Goal: Task Accomplishment & Management: Manage account settings

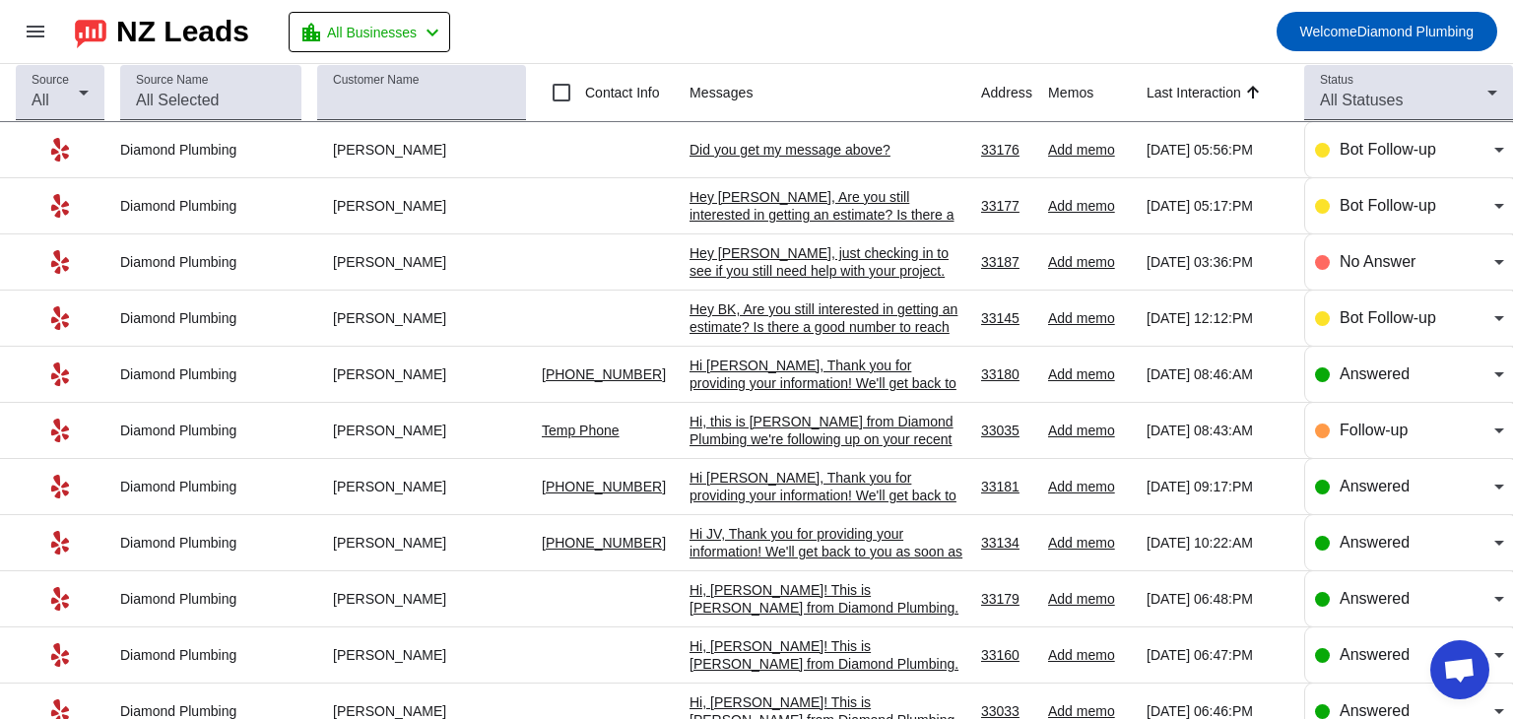
click at [789, 264] on div "Hey [PERSON_NAME], just checking in to see if you still need help with your pro…" at bounding box center [827, 288] width 276 height 89
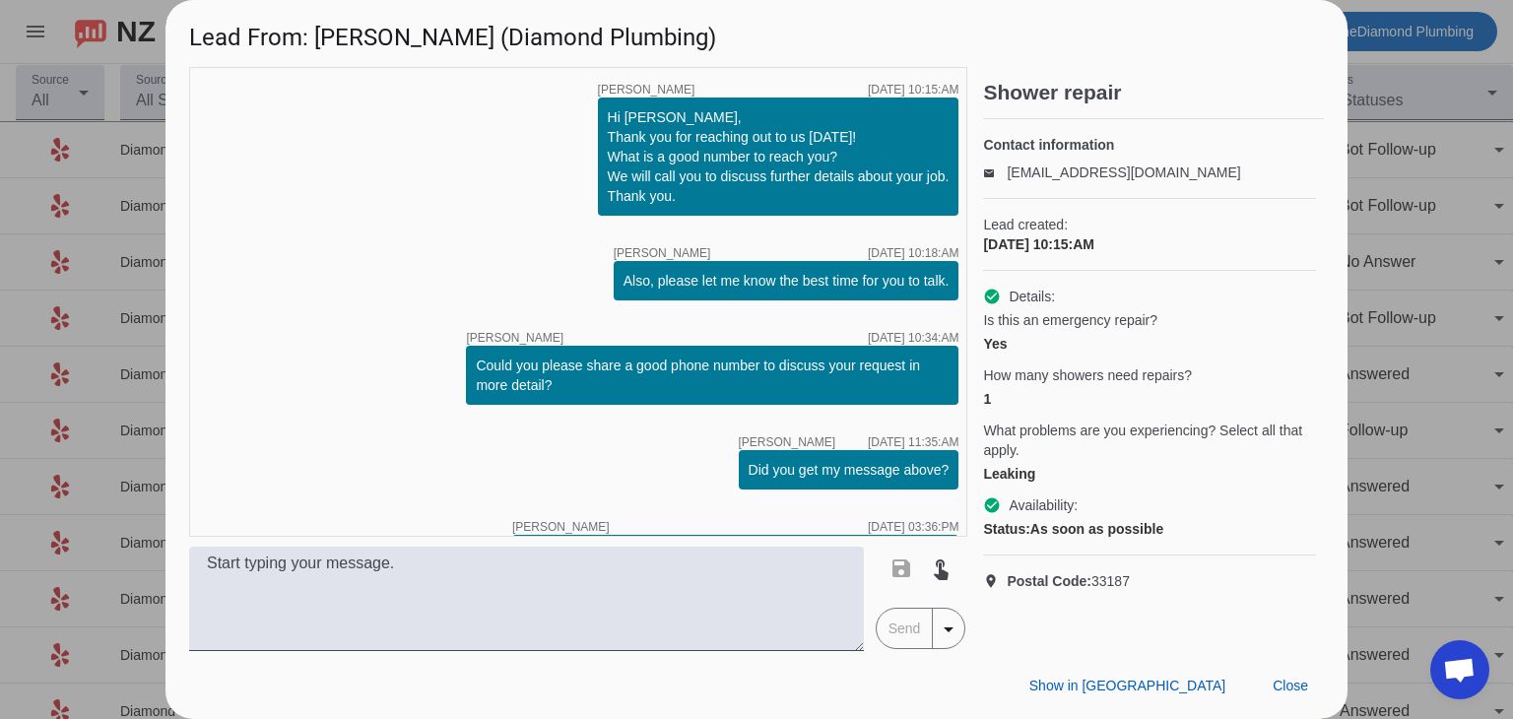
scroll to position [217, 0]
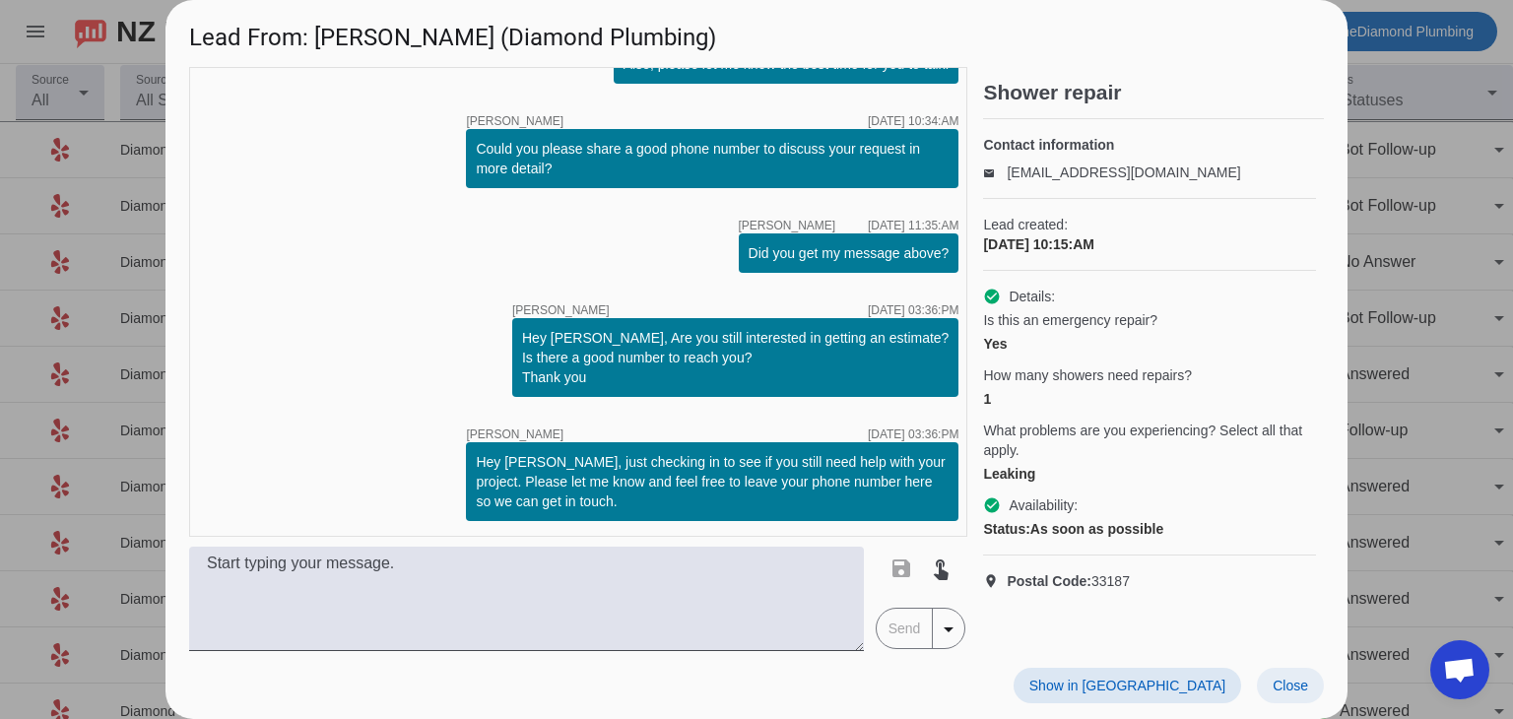
click at [1287, 683] on span "Close" at bounding box center [1289, 686] width 35 height 16
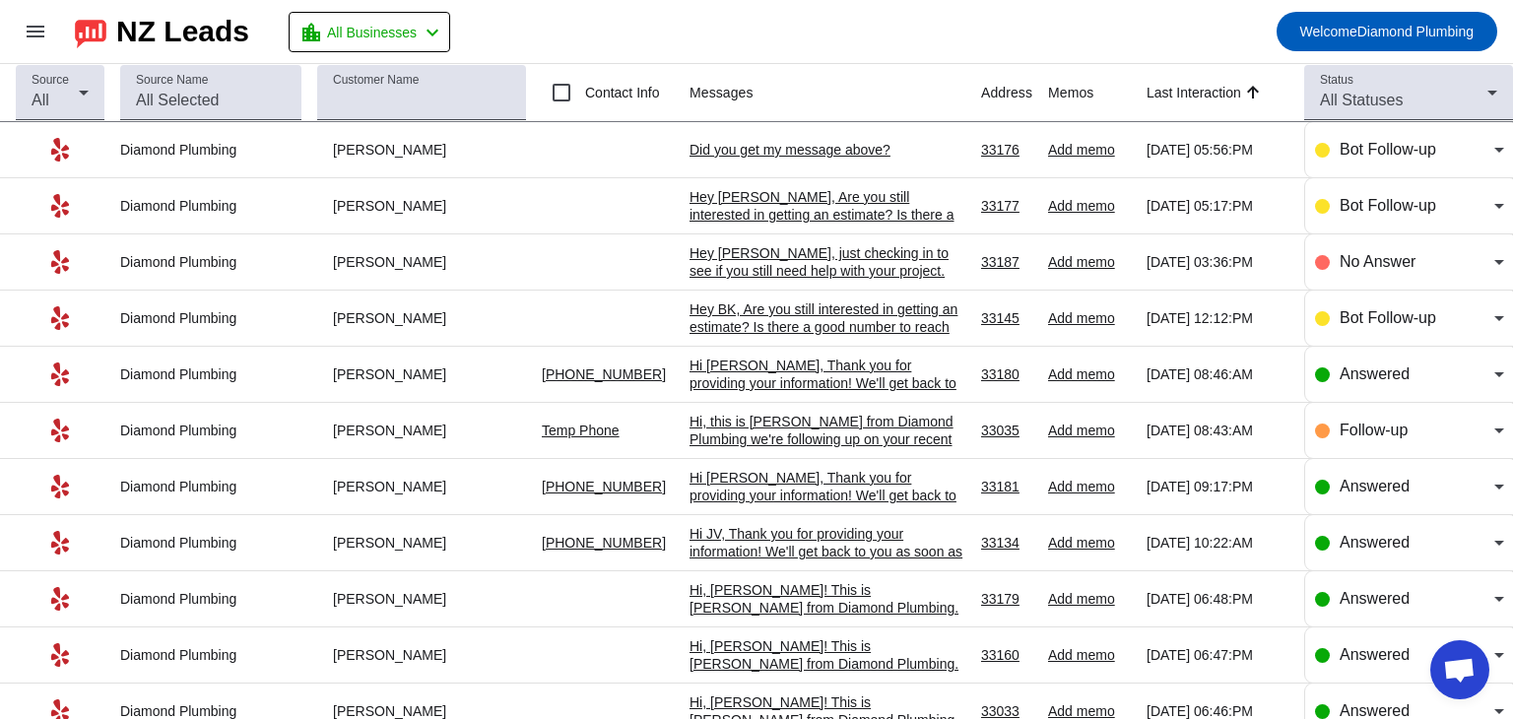
click at [824, 501] on div "Hi [PERSON_NAME], Thank you for providing your information! We'll get back to y…" at bounding box center [827, 495] width 276 height 53
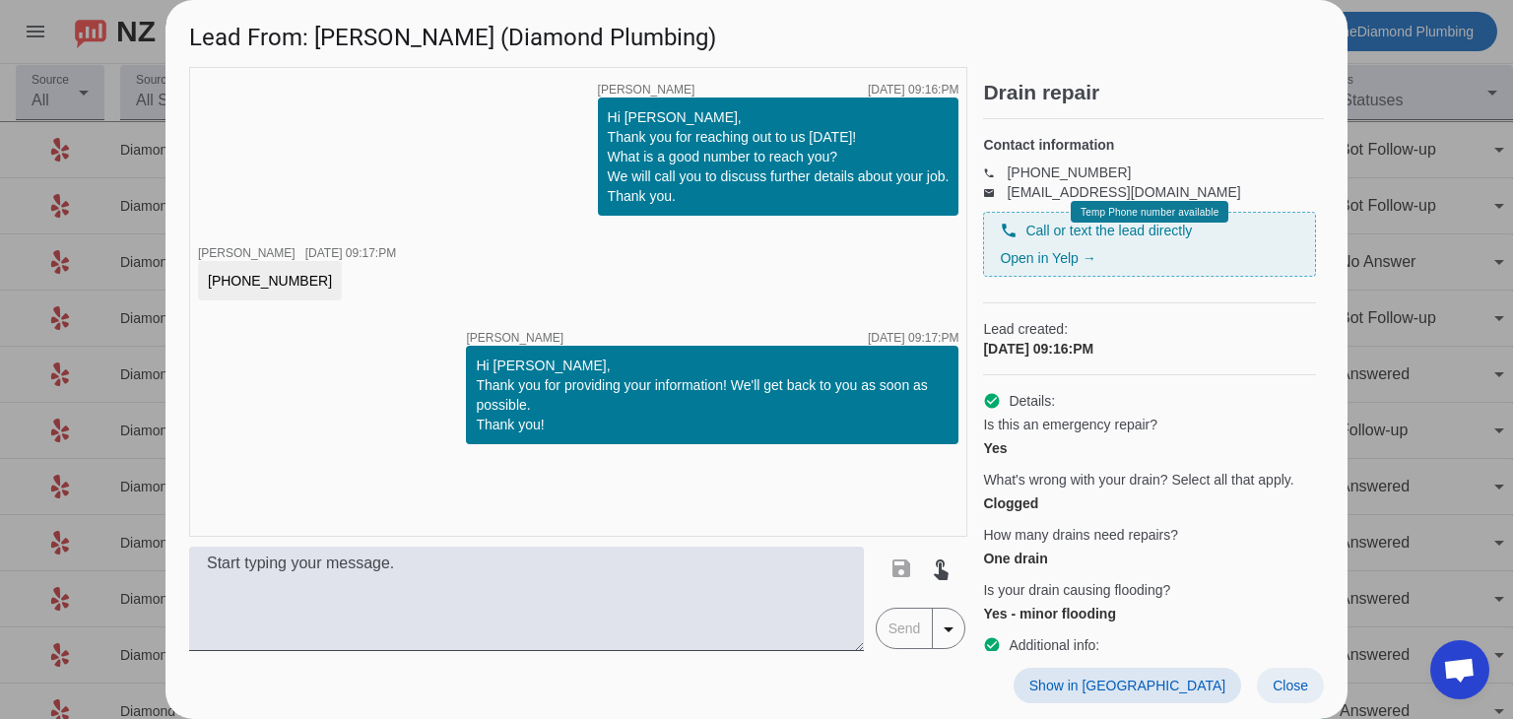
click at [1283, 692] on span "Close" at bounding box center [1289, 686] width 35 height 16
